Goal: Navigation & Orientation: Locate item on page

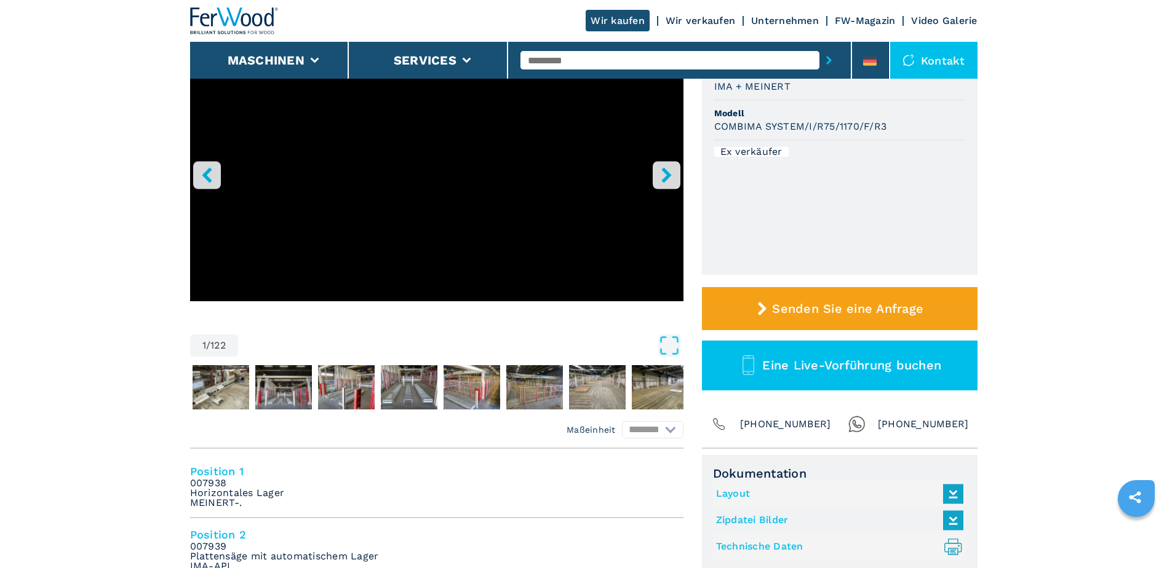
scroll to position [123, 0]
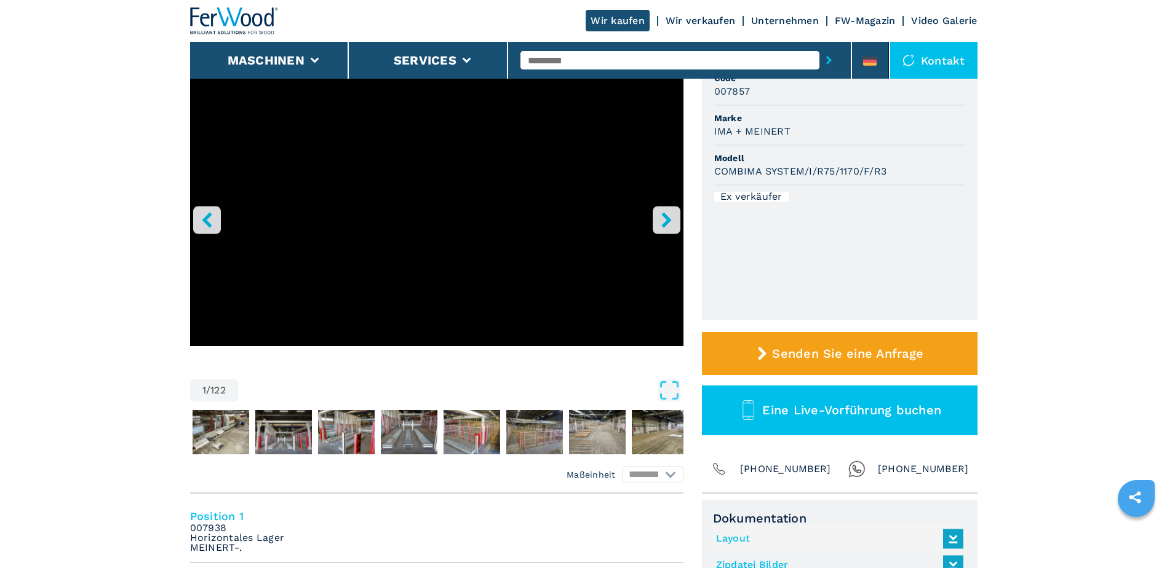
click at [668, 218] on icon "right-button" at bounding box center [666, 219] width 10 height 15
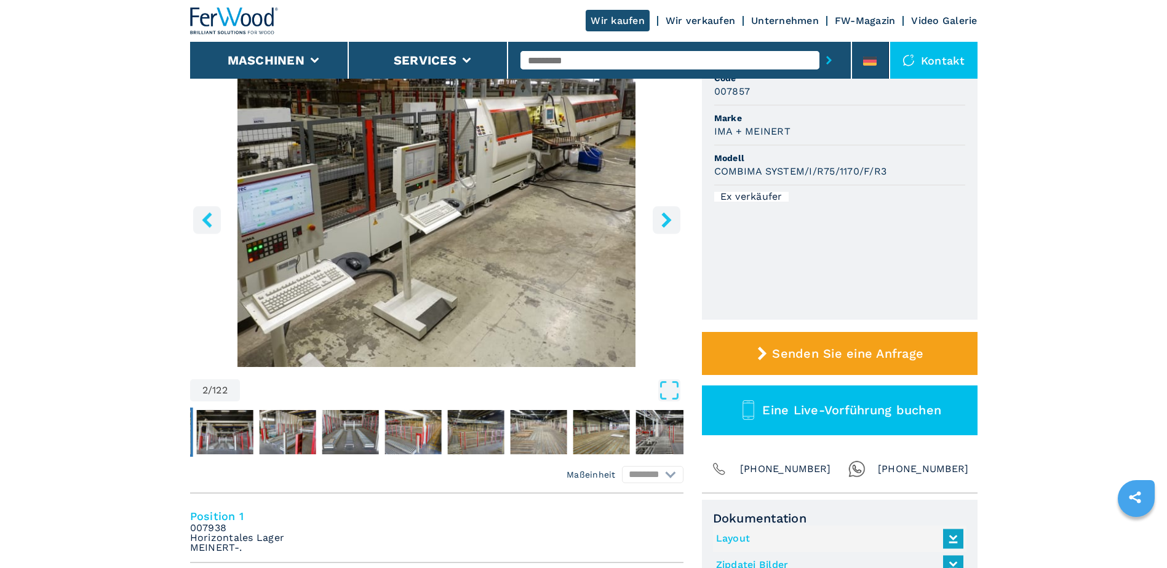
click at [668, 218] on icon "right-button" at bounding box center [666, 219] width 10 height 15
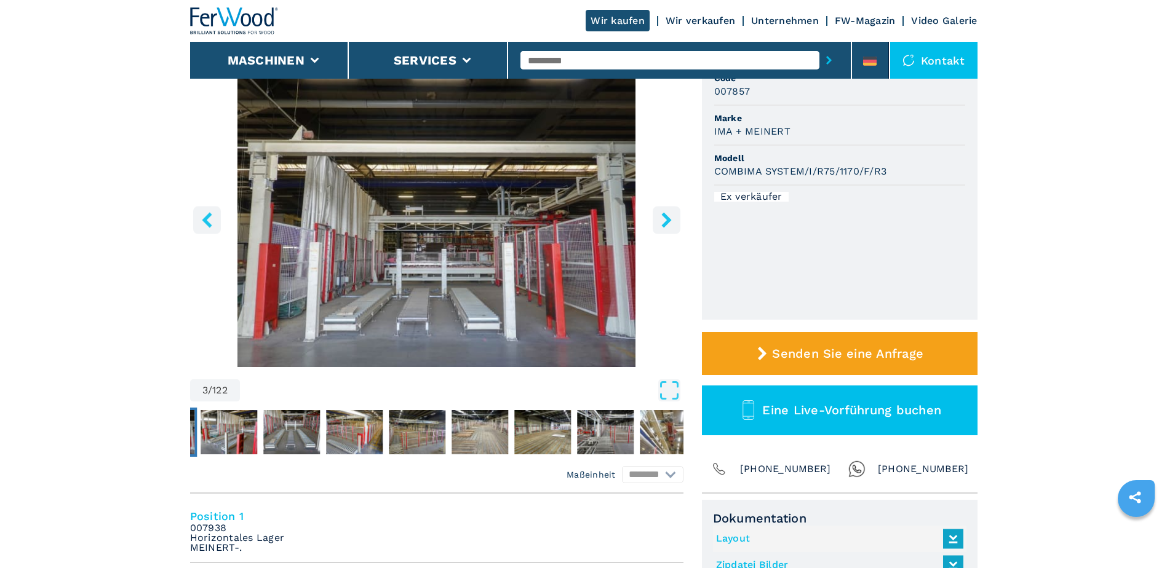
click at [668, 218] on icon "right-button" at bounding box center [666, 219] width 10 height 15
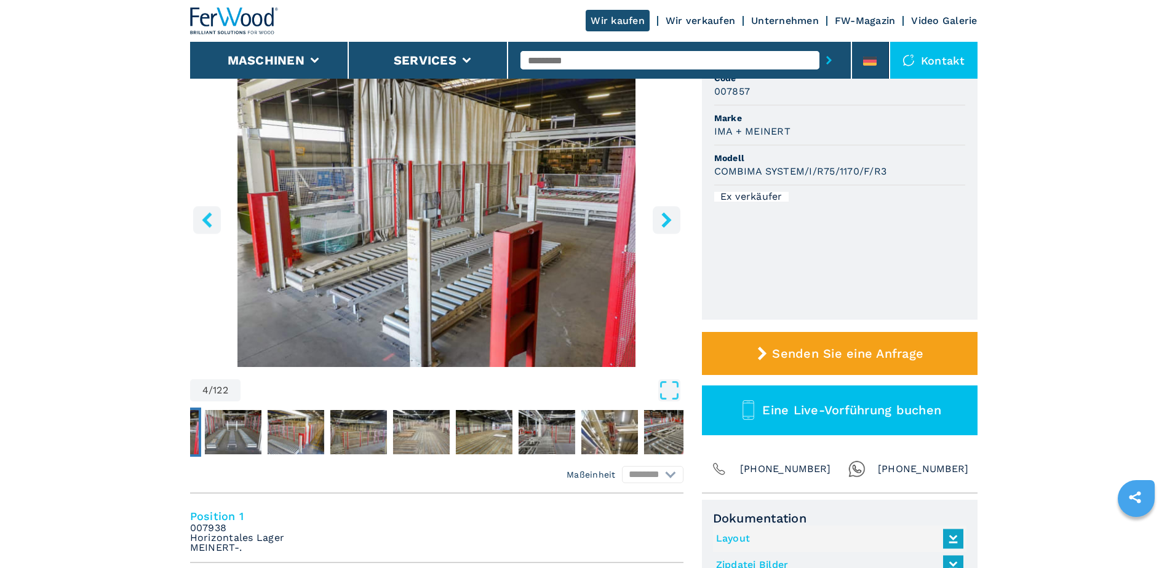
click at [668, 218] on icon "right-button" at bounding box center [666, 219] width 10 height 15
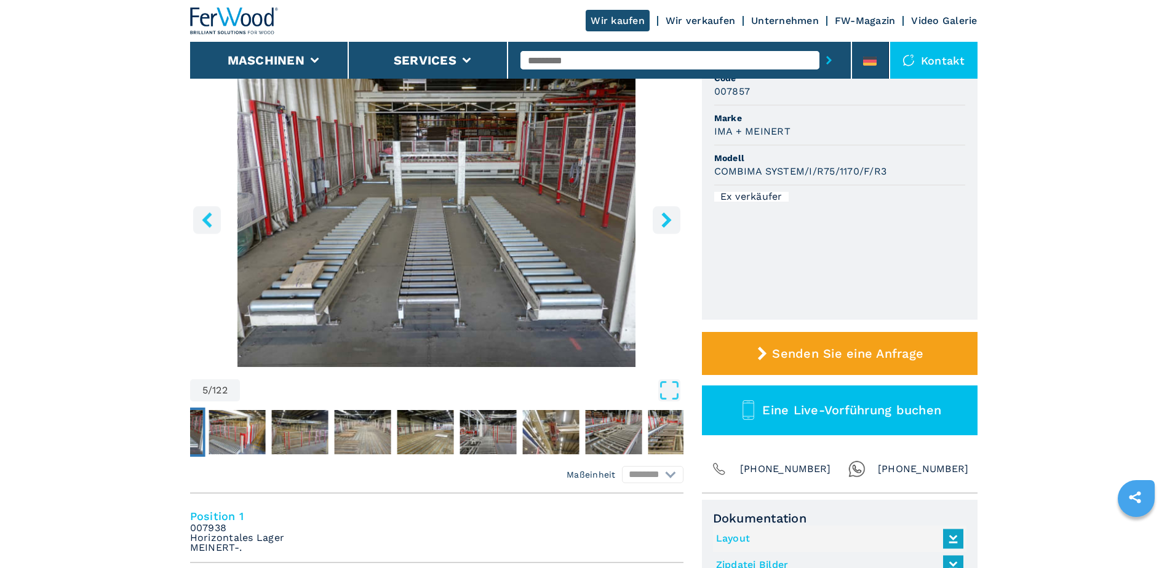
click at [668, 218] on icon "right-button" at bounding box center [666, 219] width 10 height 15
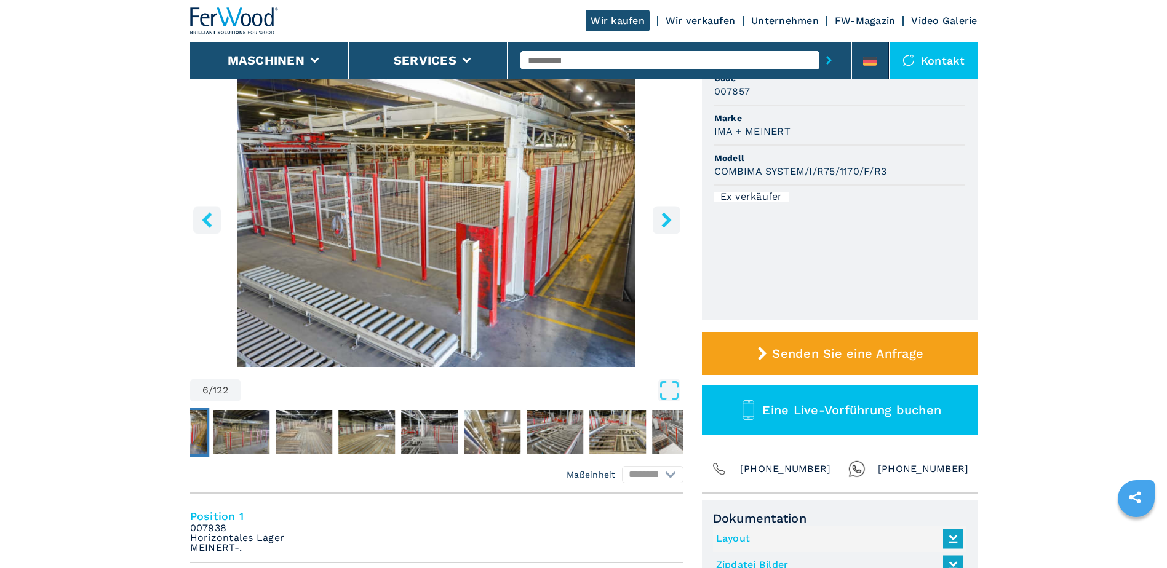
click at [668, 218] on icon "right-button" at bounding box center [666, 219] width 10 height 15
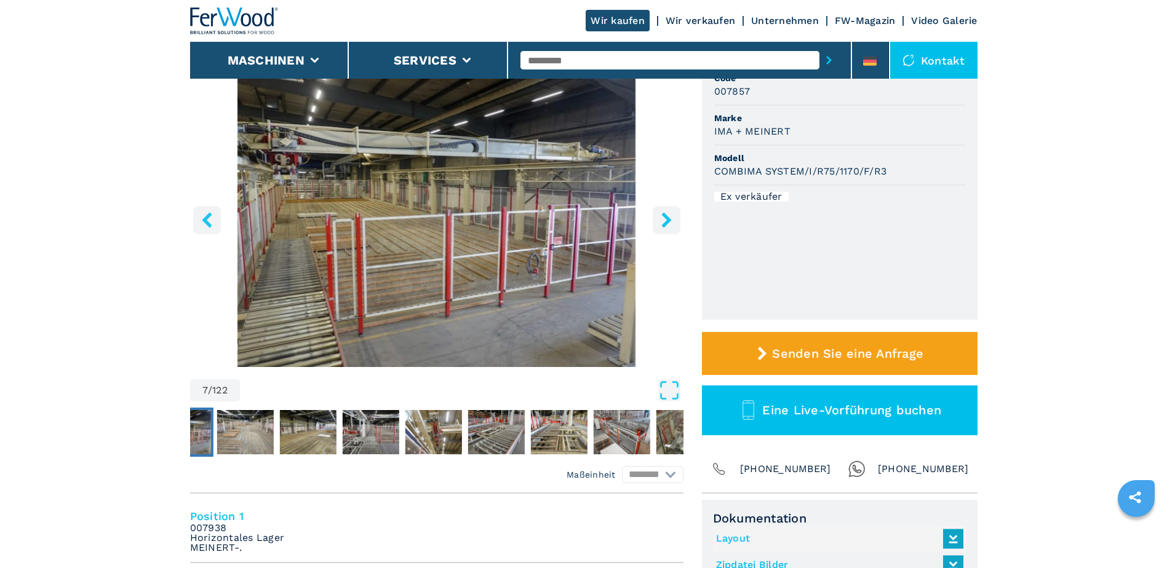
click at [668, 221] on icon "right-button" at bounding box center [666, 219] width 10 height 15
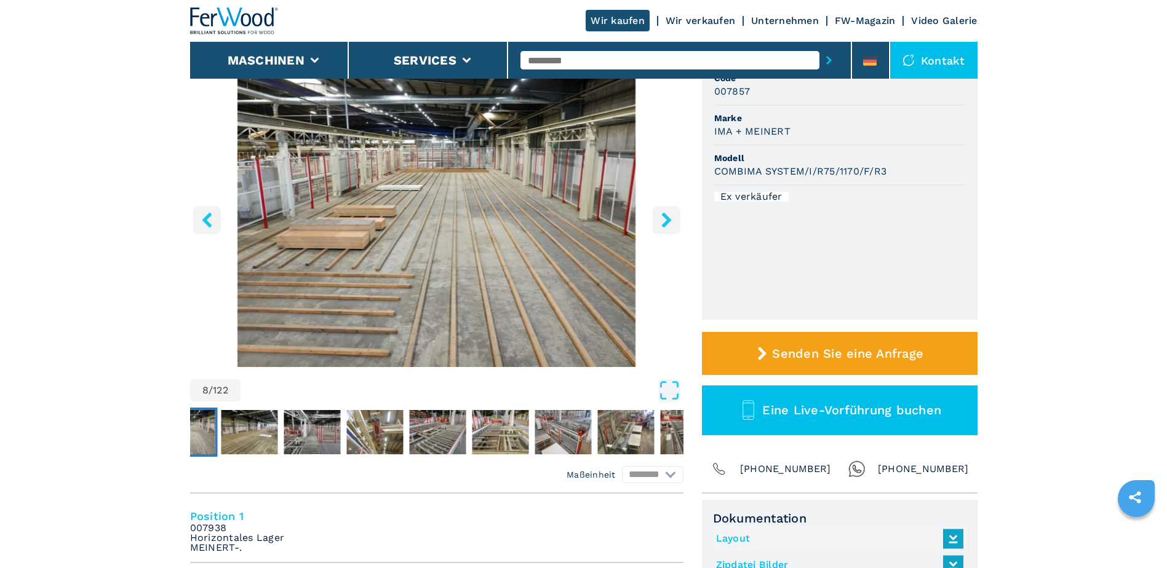
click at [668, 221] on icon "right-button" at bounding box center [666, 219] width 10 height 15
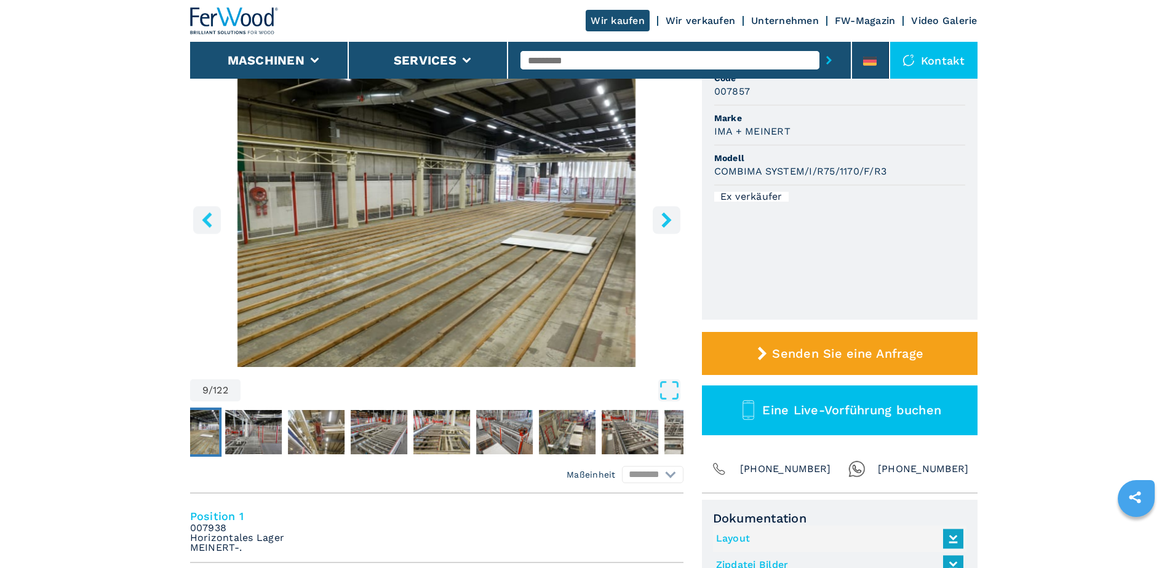
click at [668, 221] on icon "right-button" at bounding box center [666, 219] width 10 height 15
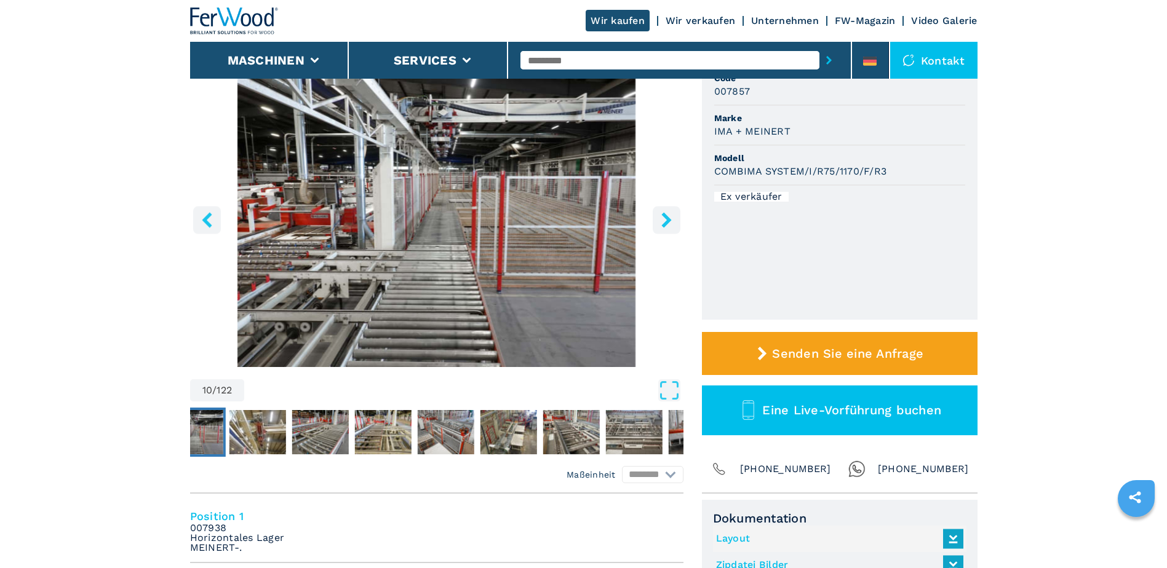
click at [668, 221] on icon "right-button" at bounding box center [666, 219] width 10 height 15
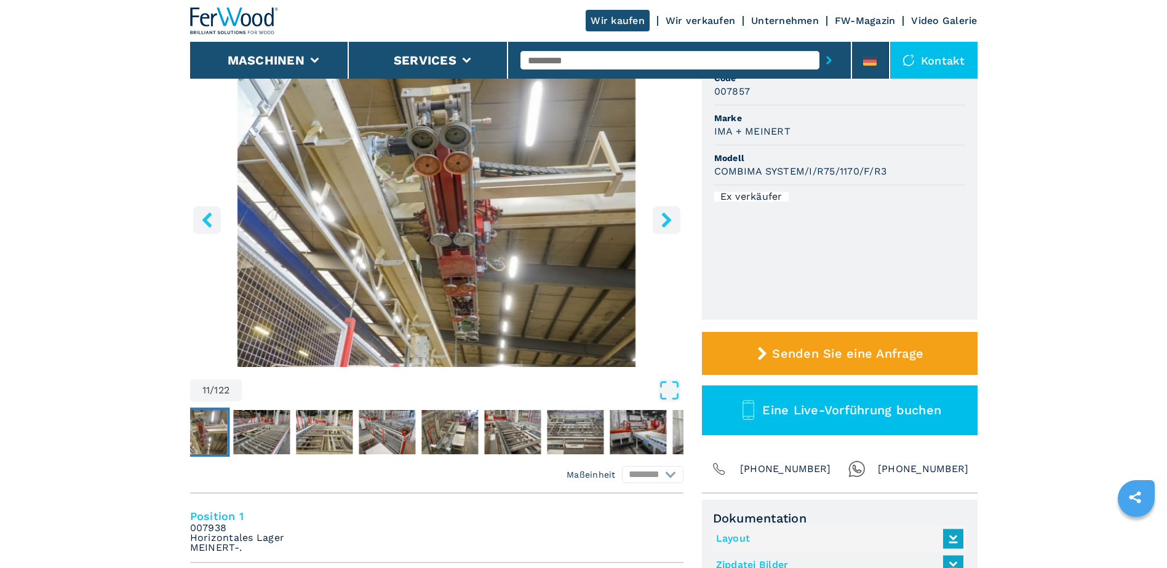
click at [668, 221] on icon "right-button" at bounding box center [666, 219] width 10 height 15
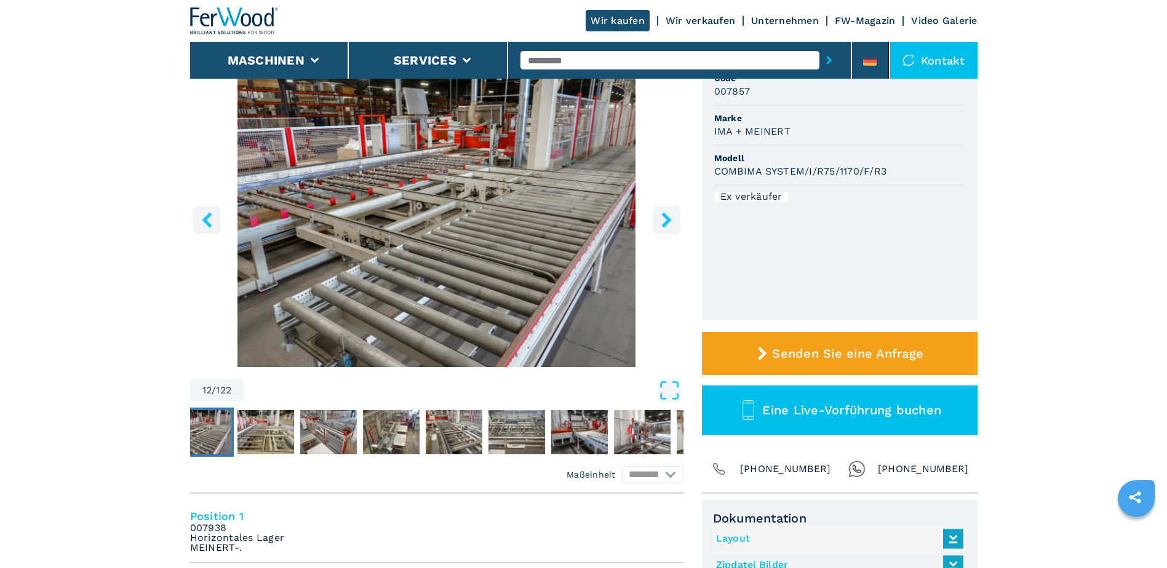
click at [668, 221] on icon "right-button" at bounding box center [666, 219] width 10 height 15
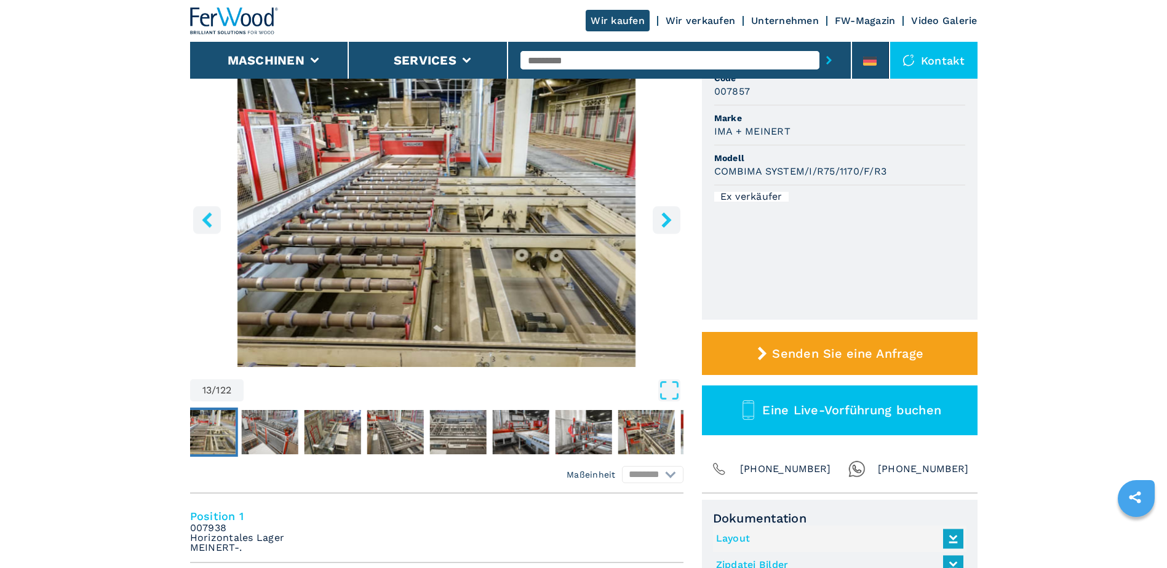
click at [668, 221] on icon "right-button" at bounding box center [666, 219] width 10 height 15
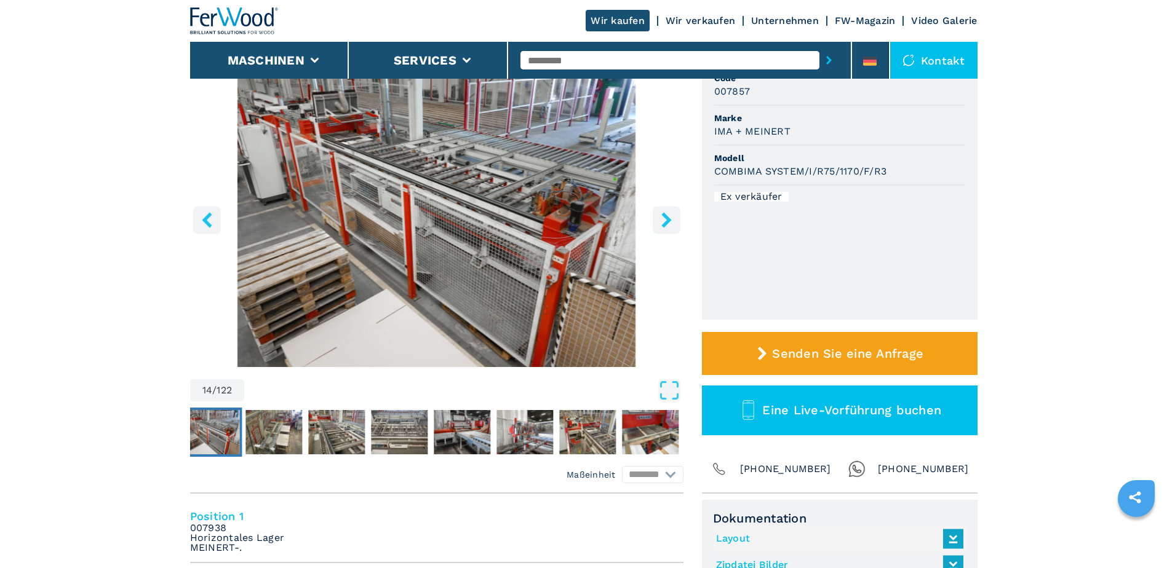
click at [668, 221] on icon "right-button" at bounding box center [666, 219] width 10 height 15
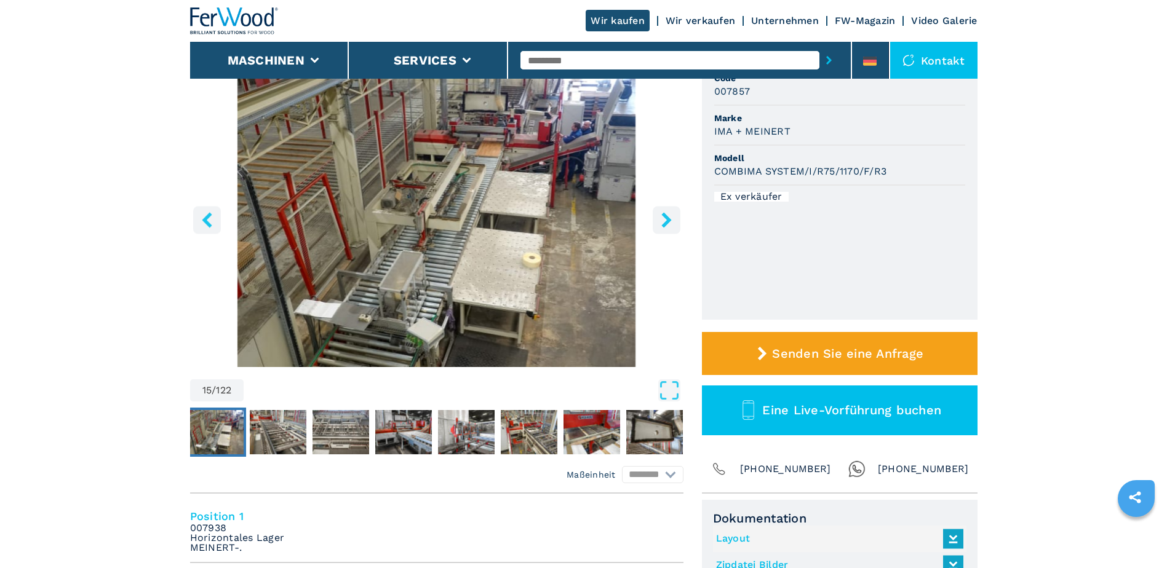
click at [668, 221] on icon "right-button" at bounding box center [666, 219] width 10 height 15
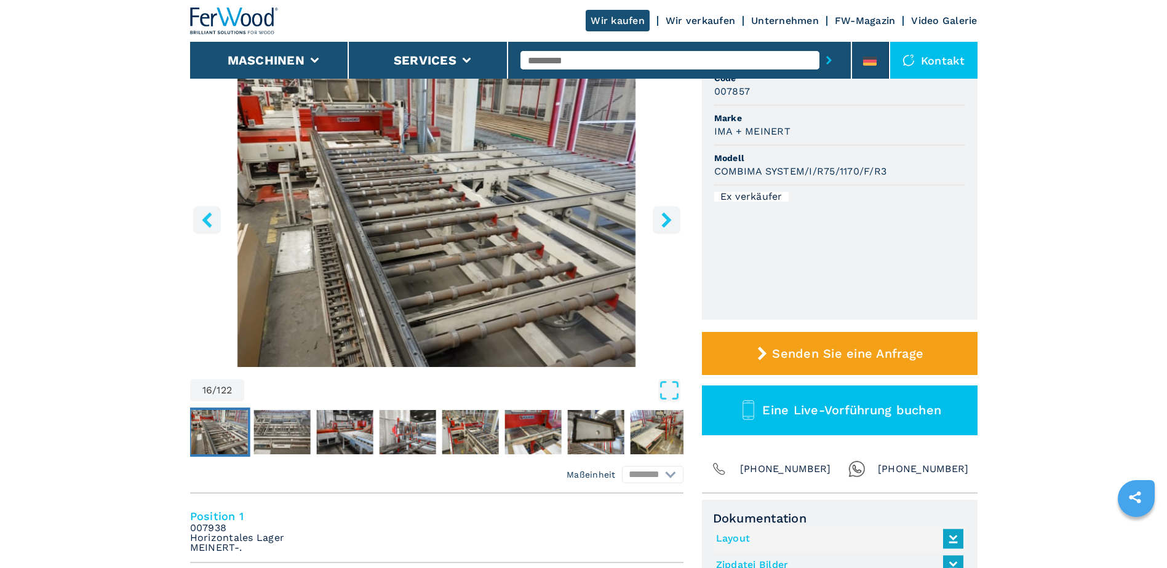
click at [668, 221] on icon "right-button" at bounding box center [666, 219] width 10 height 15
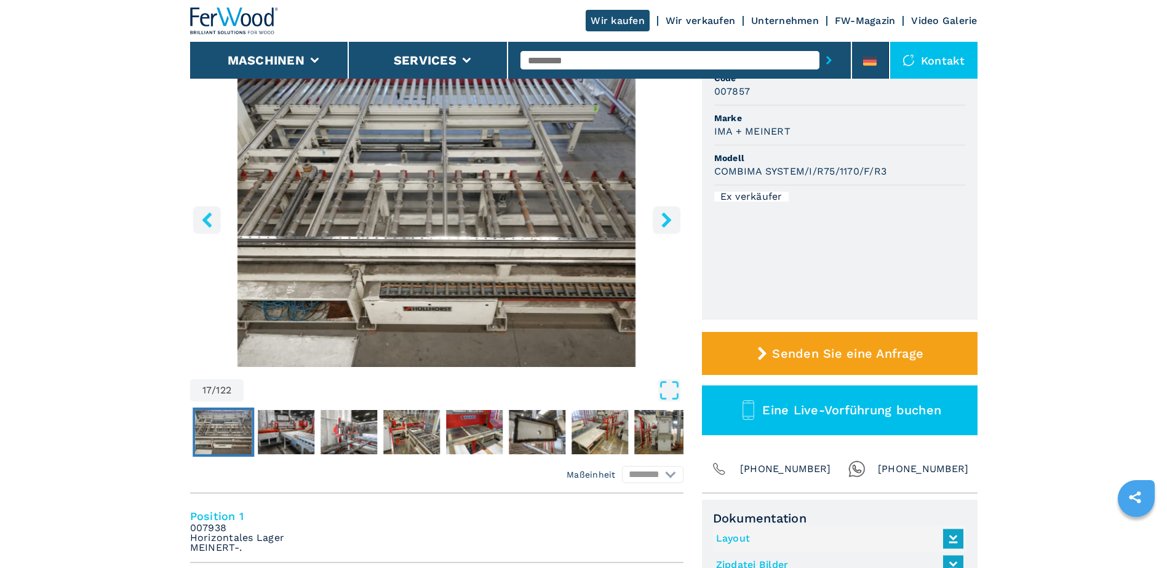
click at [668, 221] on icon "right-button" at bounding box center [666, 219] width 10 height 15
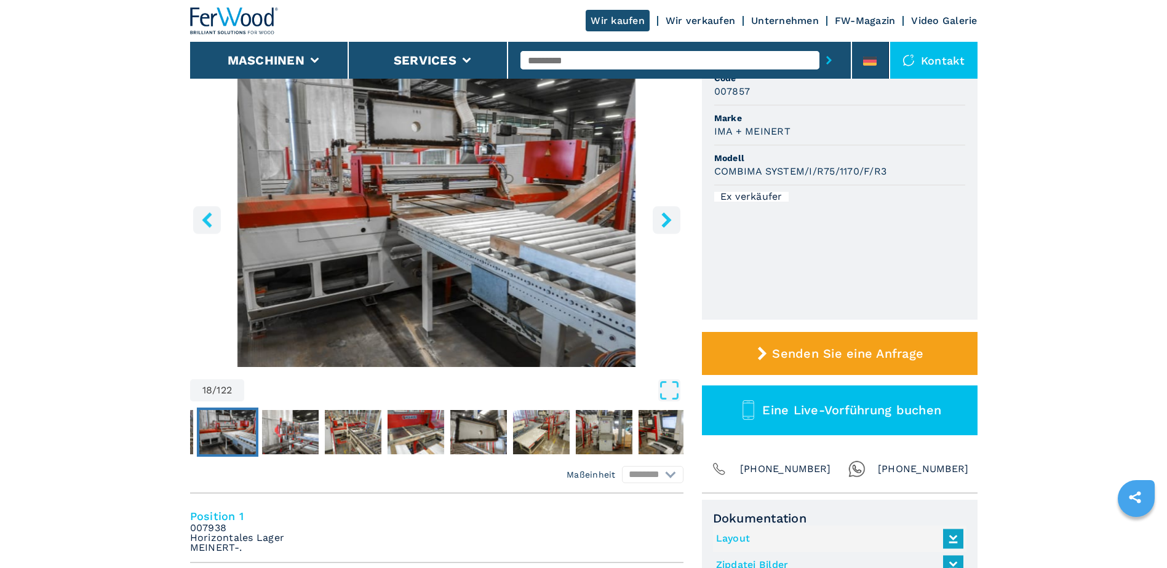
click at [668, 221] on icon "right-button" at bounding box center [666, 219] width 10 height 15
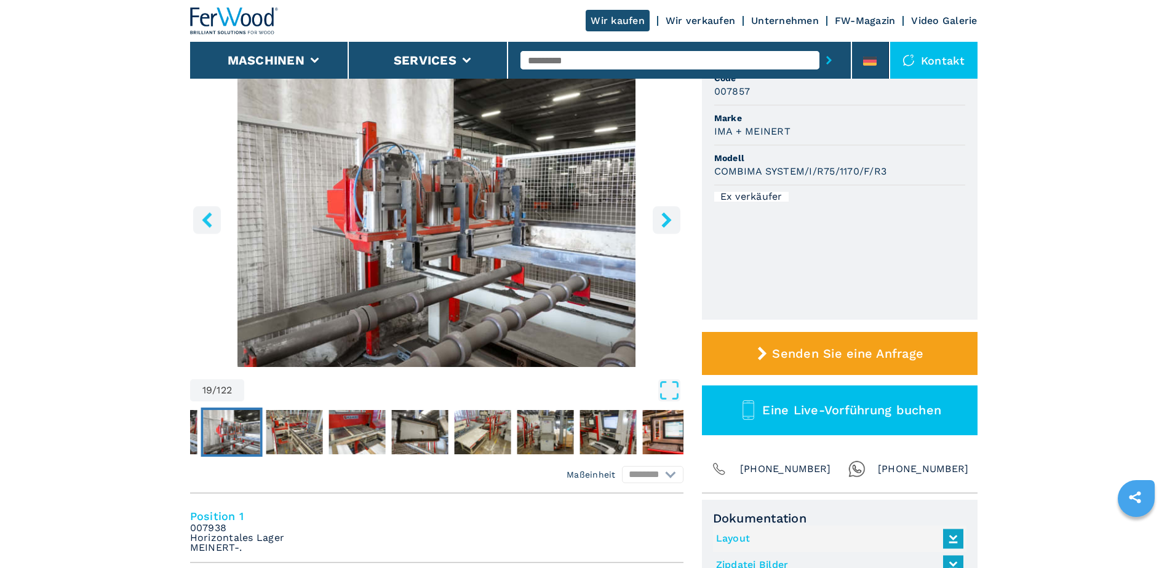
click at [668, 221] on icon "right-button" at bounding box center [666, 219] width 10 height 15
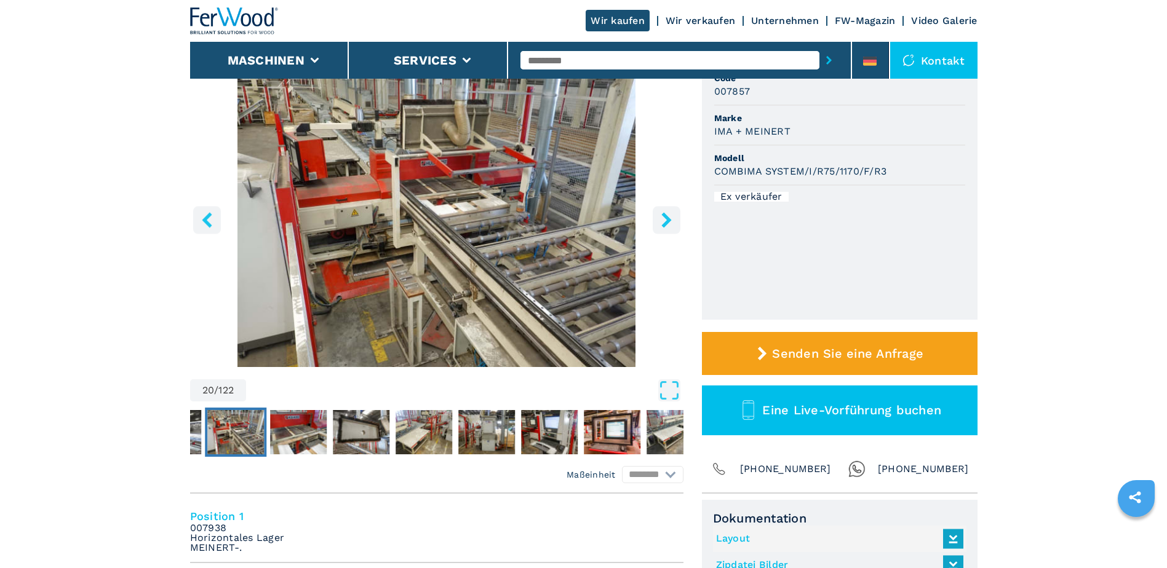
click at [668, 221] on icon "right-button" at bounding box center [666, 219] width 10 height 15
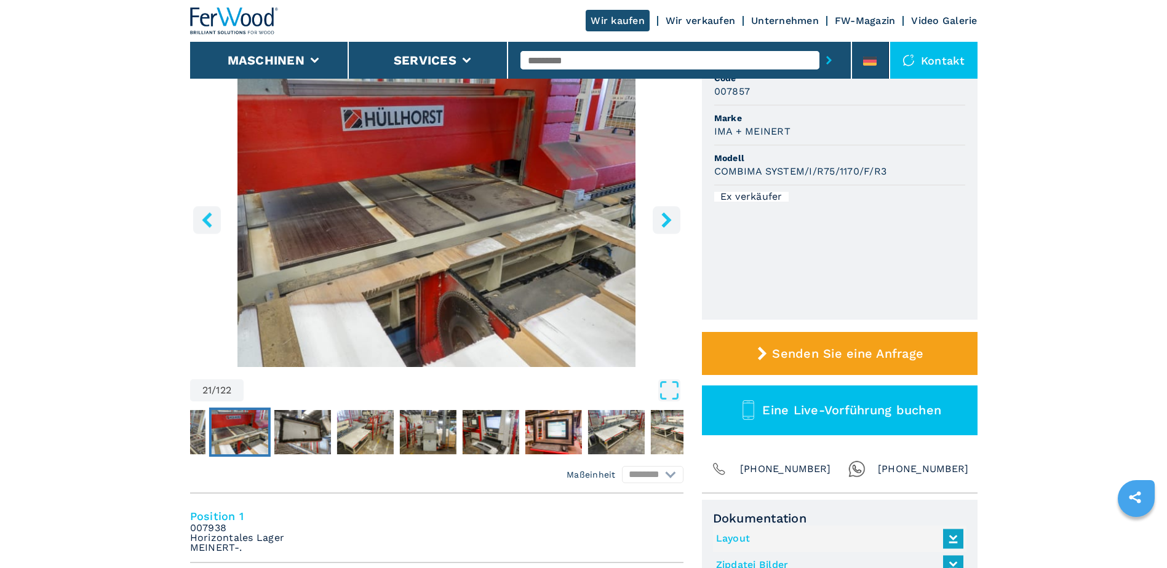
click at [668, 221] on icon "right-button" at bounding box center [666, 219] width 10 height 15
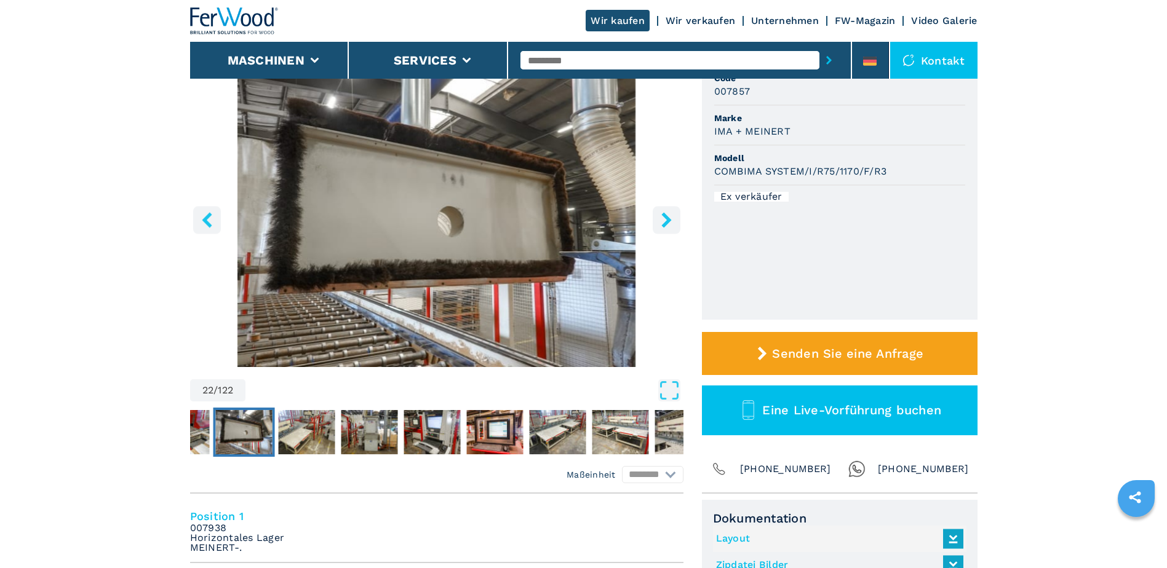
click at [668, 221] on icon "right-button" at bounding box center [666, 219] width 10 height 15
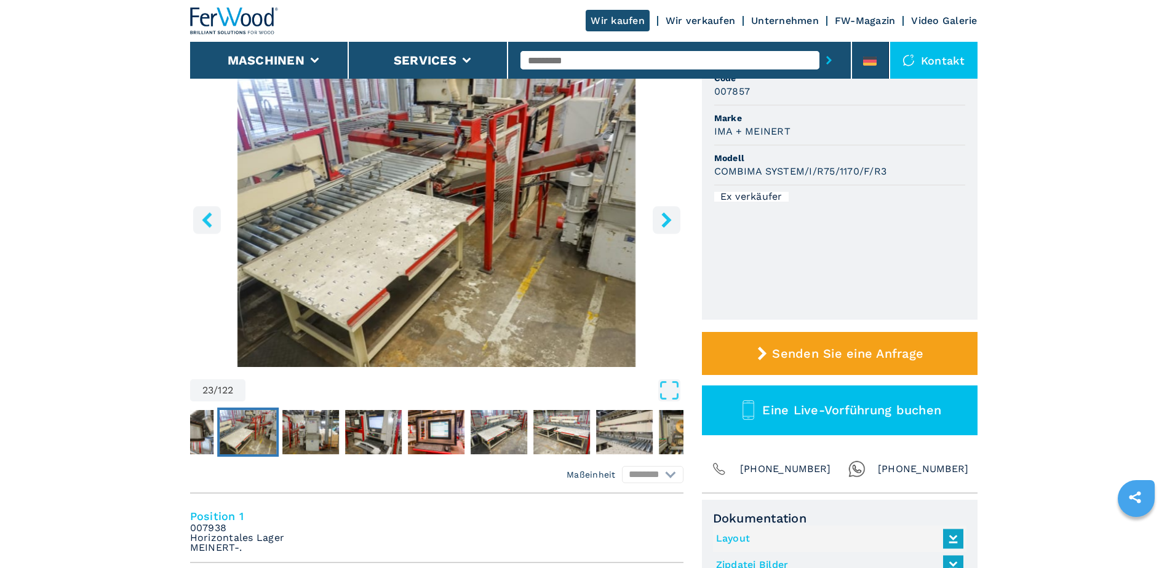
click at [668, 221] on icon "right-button" at bounding box center [666, 219] width 10 height 15
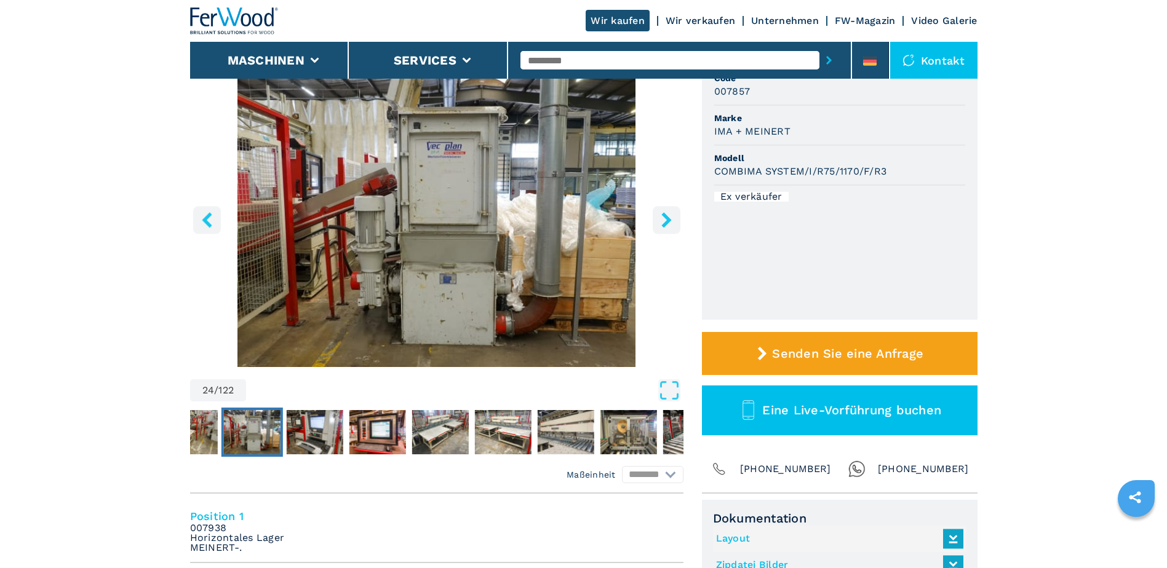
click at [668, 221] on icon "right-button" at bounding box center [666, 219] width 10 height 15
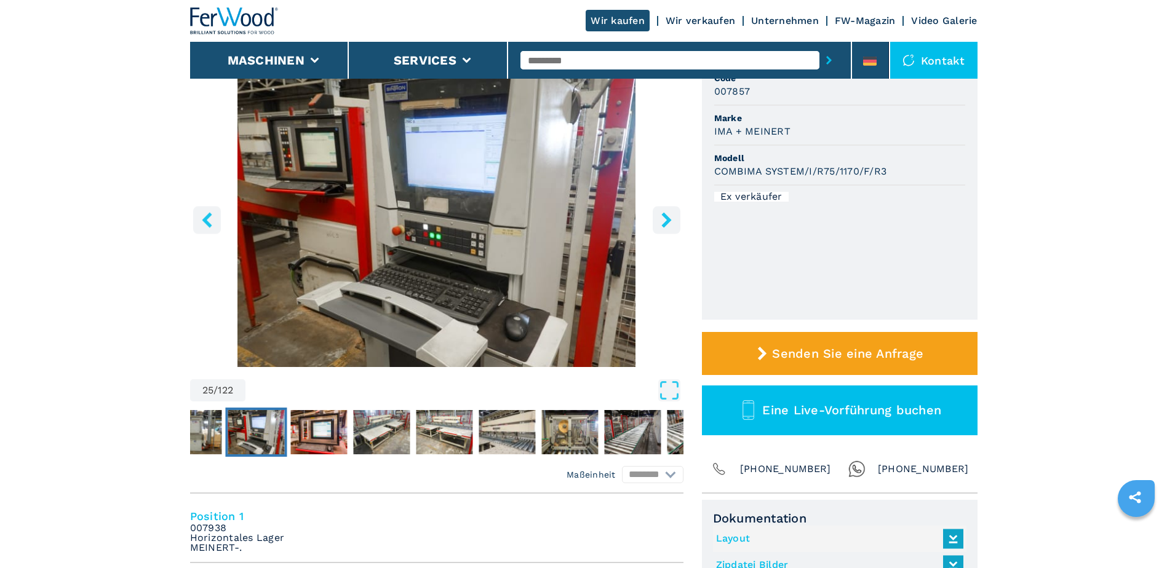
click at [668, 221] on icon "right-button" at bounding box center [666, 219] width 10 height 15
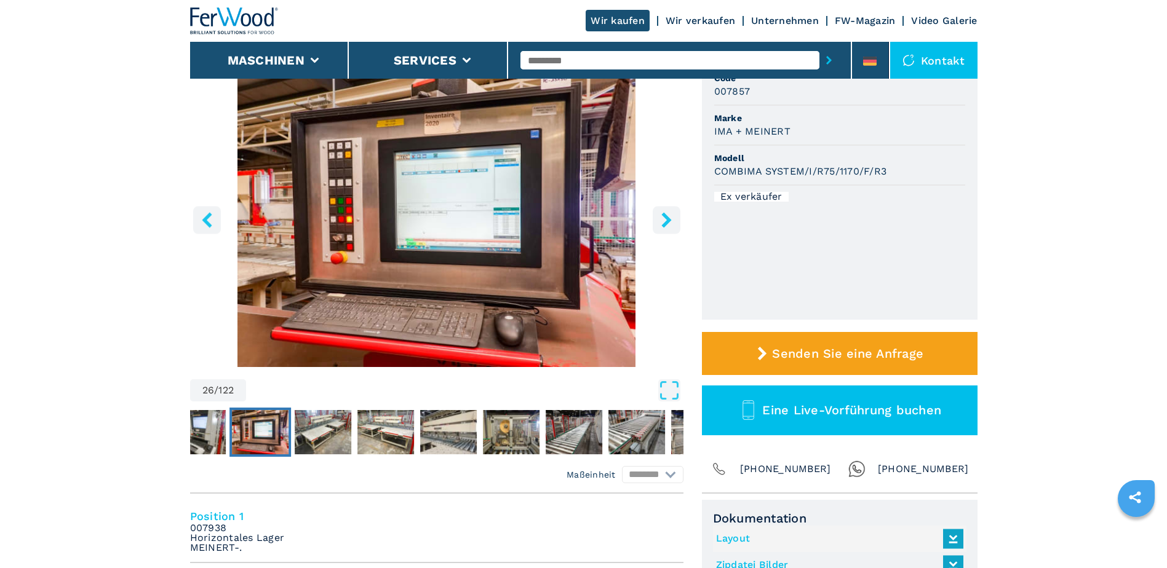
click at [668, 221] on icon "right-button" at bounding box center [666, 219] width 10 height 15
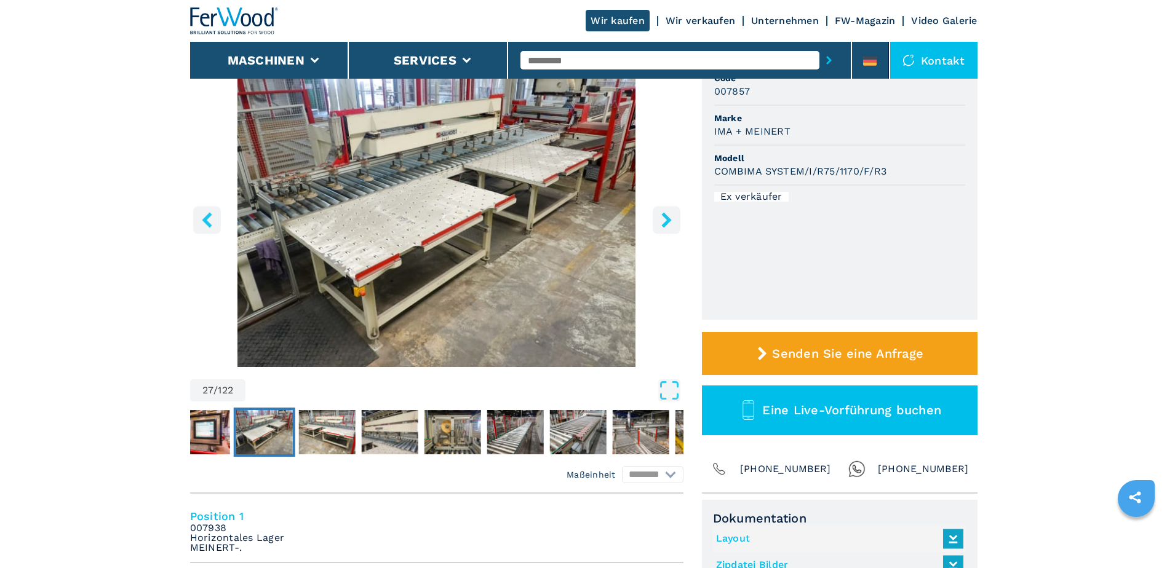
click at [668, 221] on icon "right-button" at bounding box center [666, 219] width 10 height 15
